Goal: Information Seeking & Learning: Learn about a topic

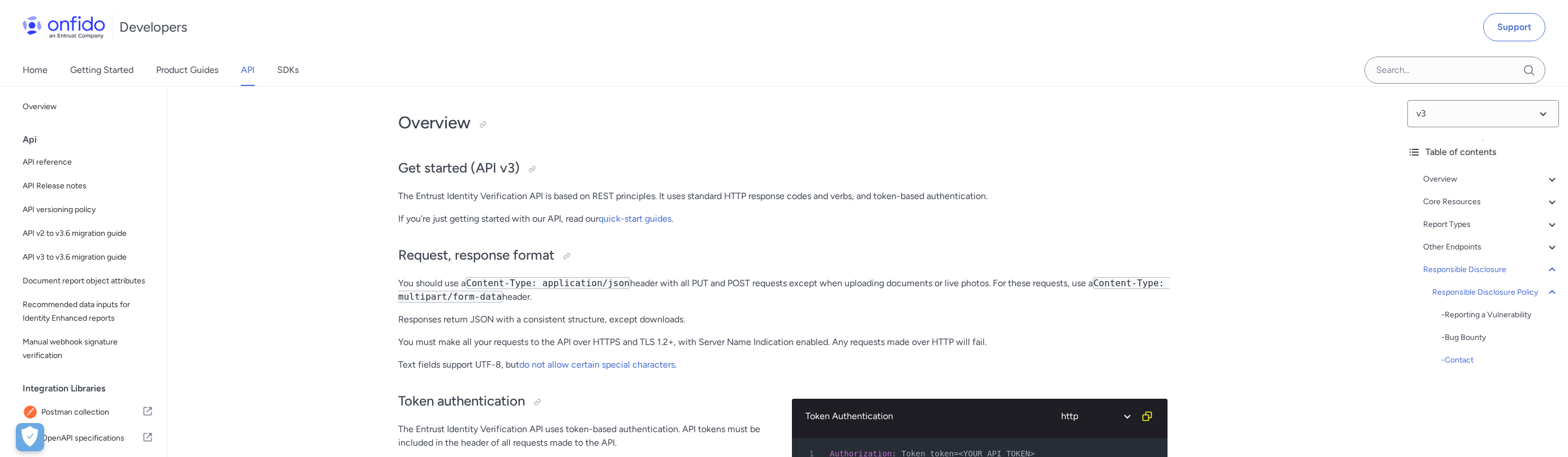
scroll to position [71709, 0]
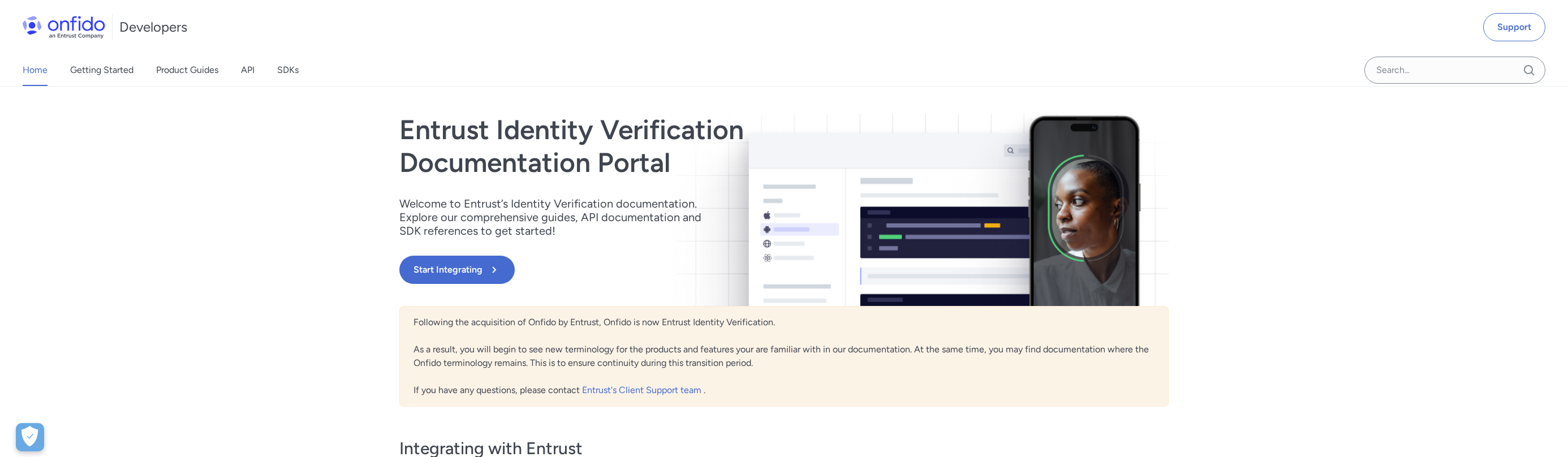
click at [256, 69] on div "Home Getting Started Product Guides API SDKs" at bounding box center [172, 70] width 344 height 32
click at [254, 71] on link "API" at bounding box center [248, 70] width 13 height 32
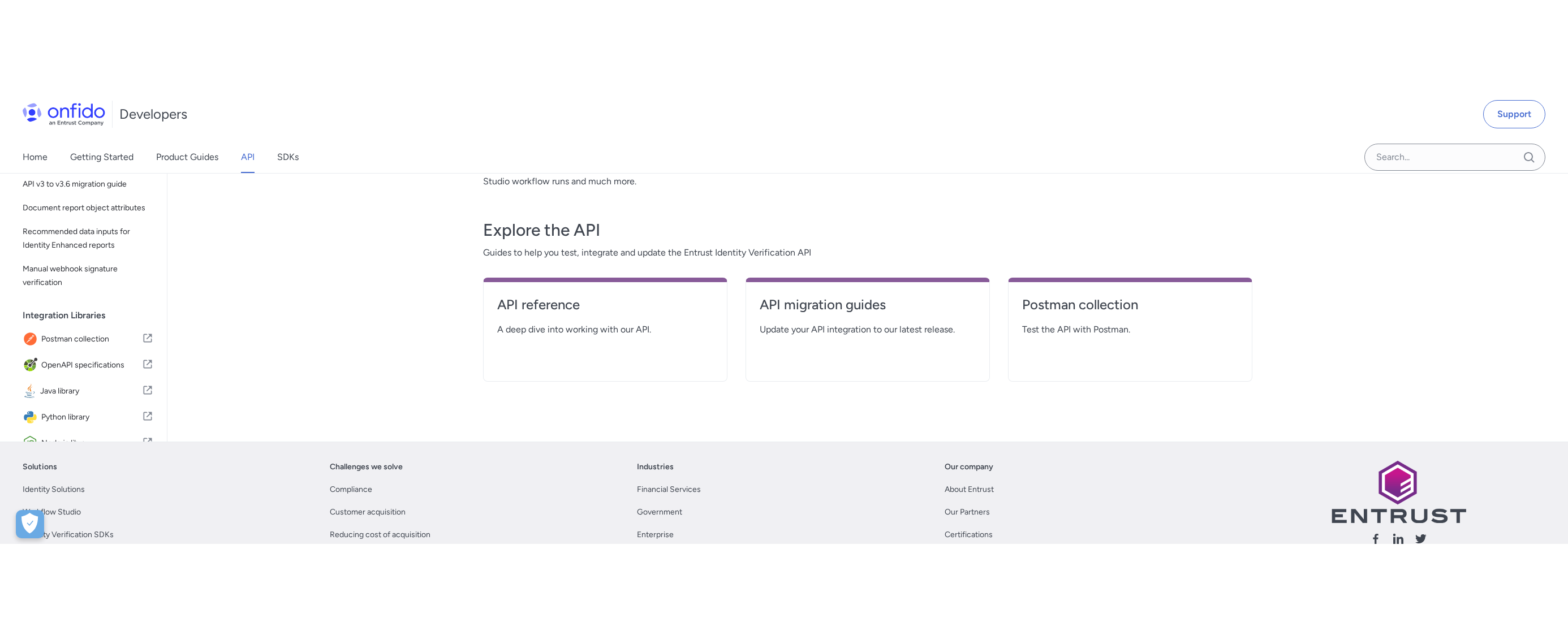
scroll to position [115, 0]
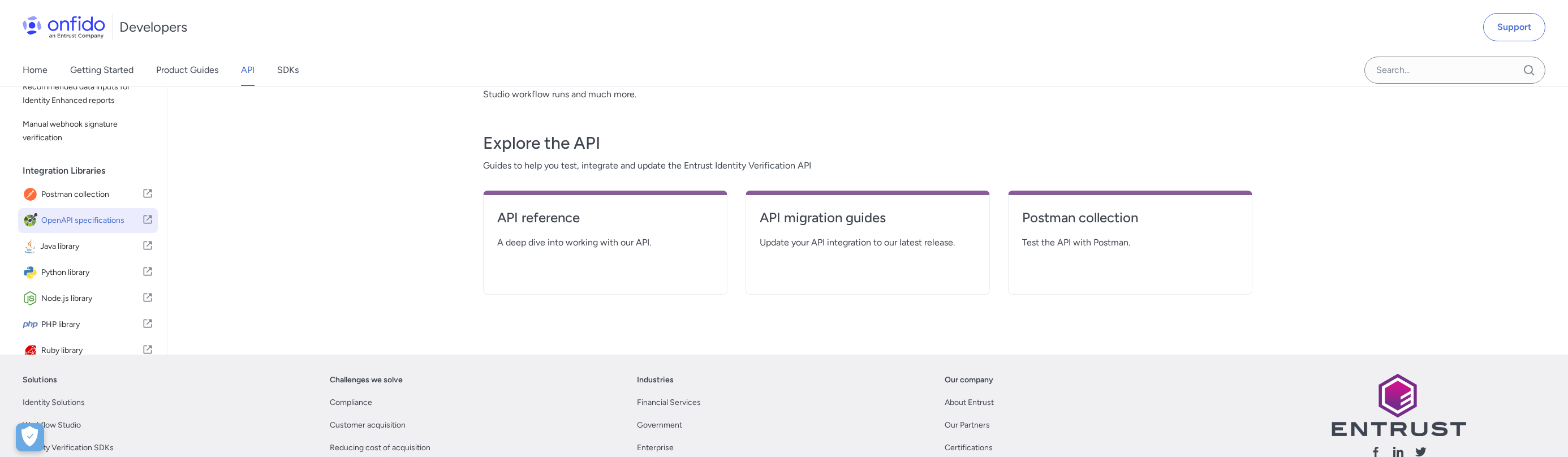
click at [109, 228] on span "OpenAPI specifications" at bounding box center [91, 220] width 100 height 16
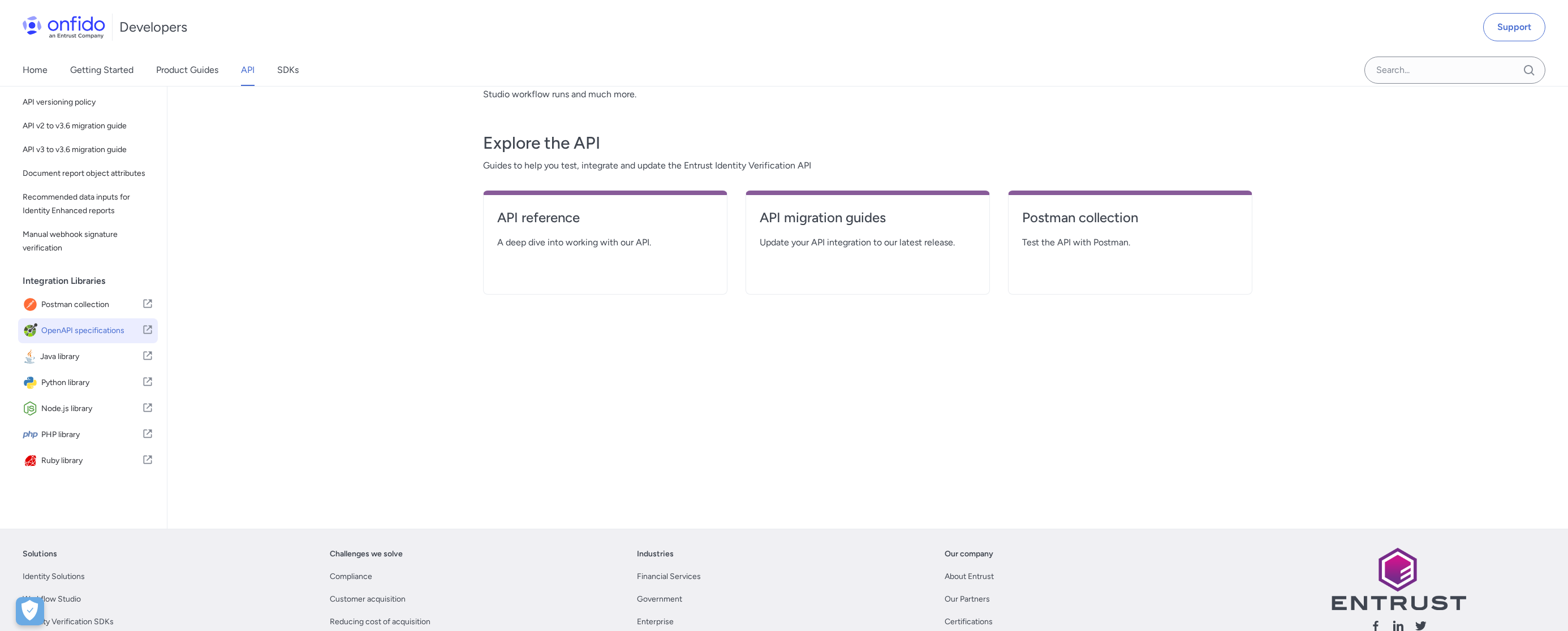
scroll to position [18, 0]
